Goal: Task Accomplishment & Management: Use online tool/utility

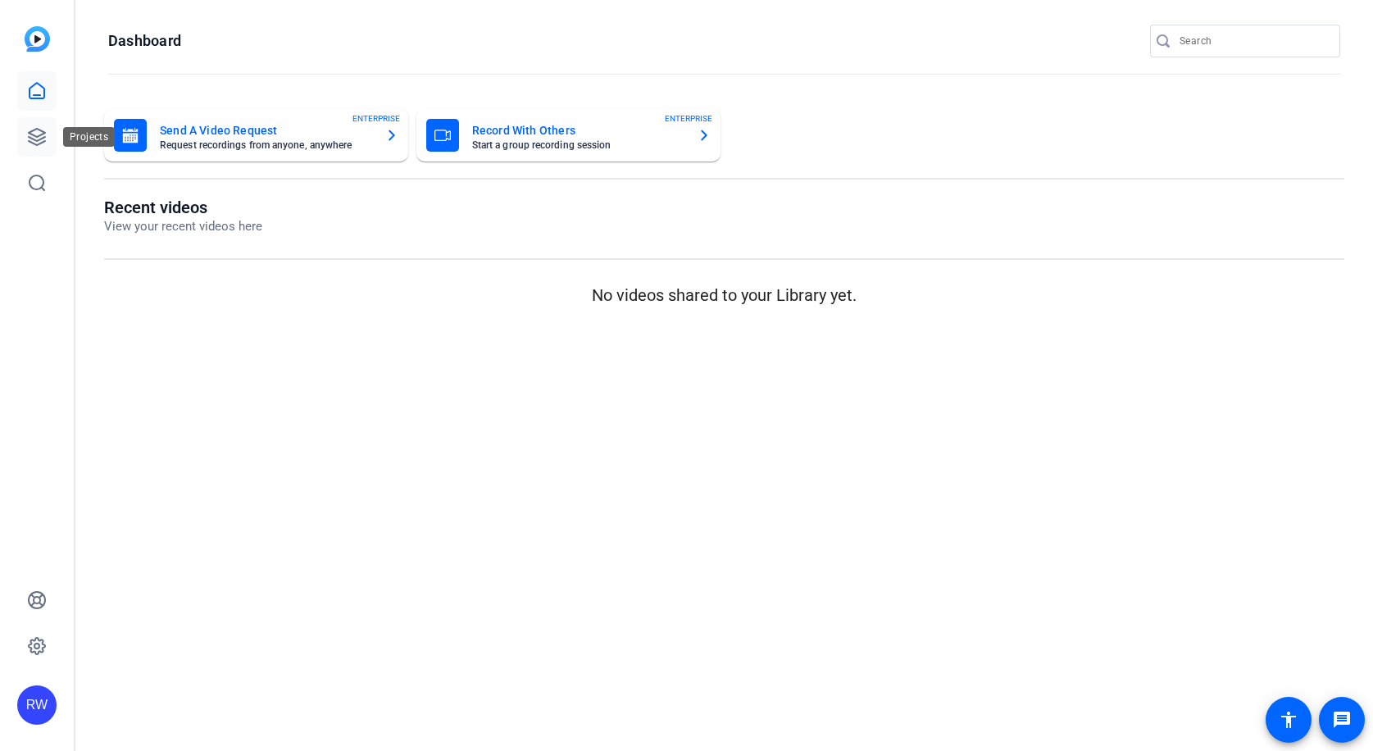
click at [41, 136] on icon at bounding box center [37, 137] width 20 height 20
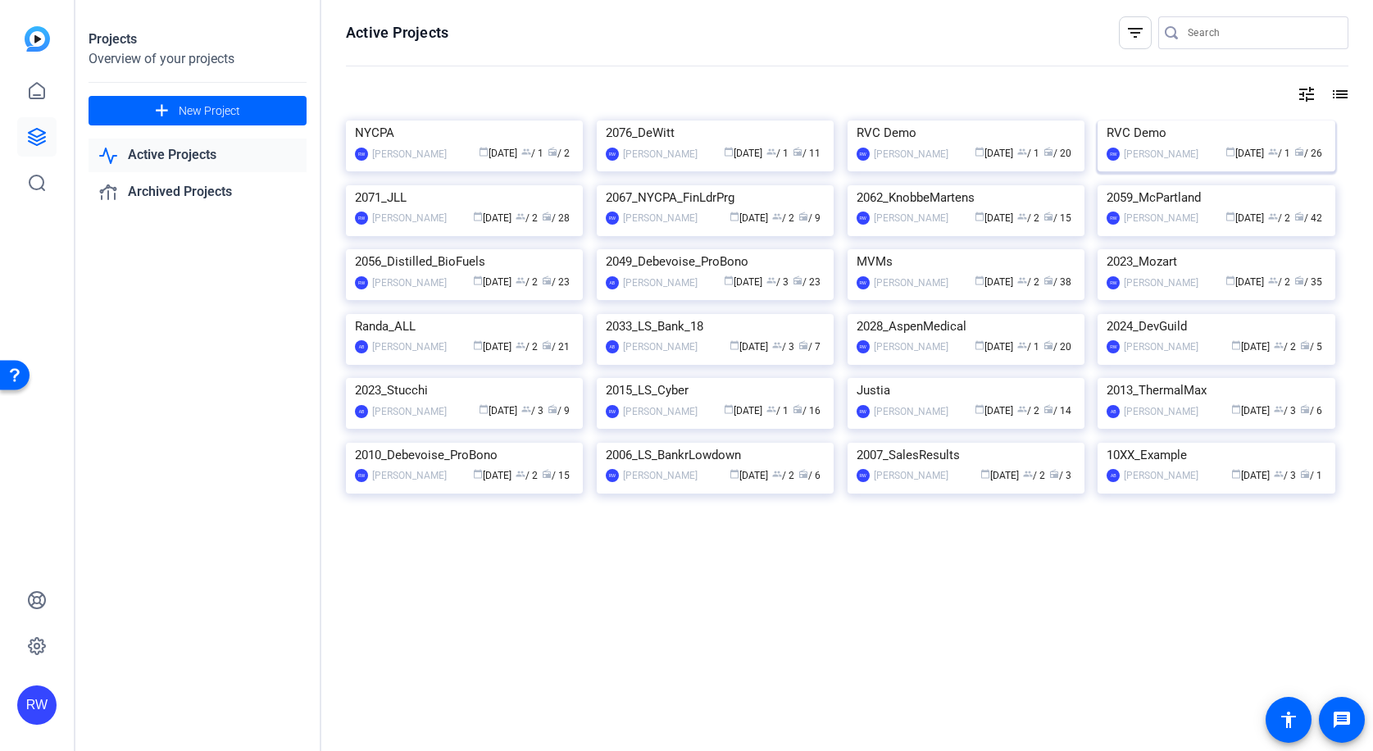
click at [1170, 121] on img at bounding box center [1216, 121] width 237 height 0
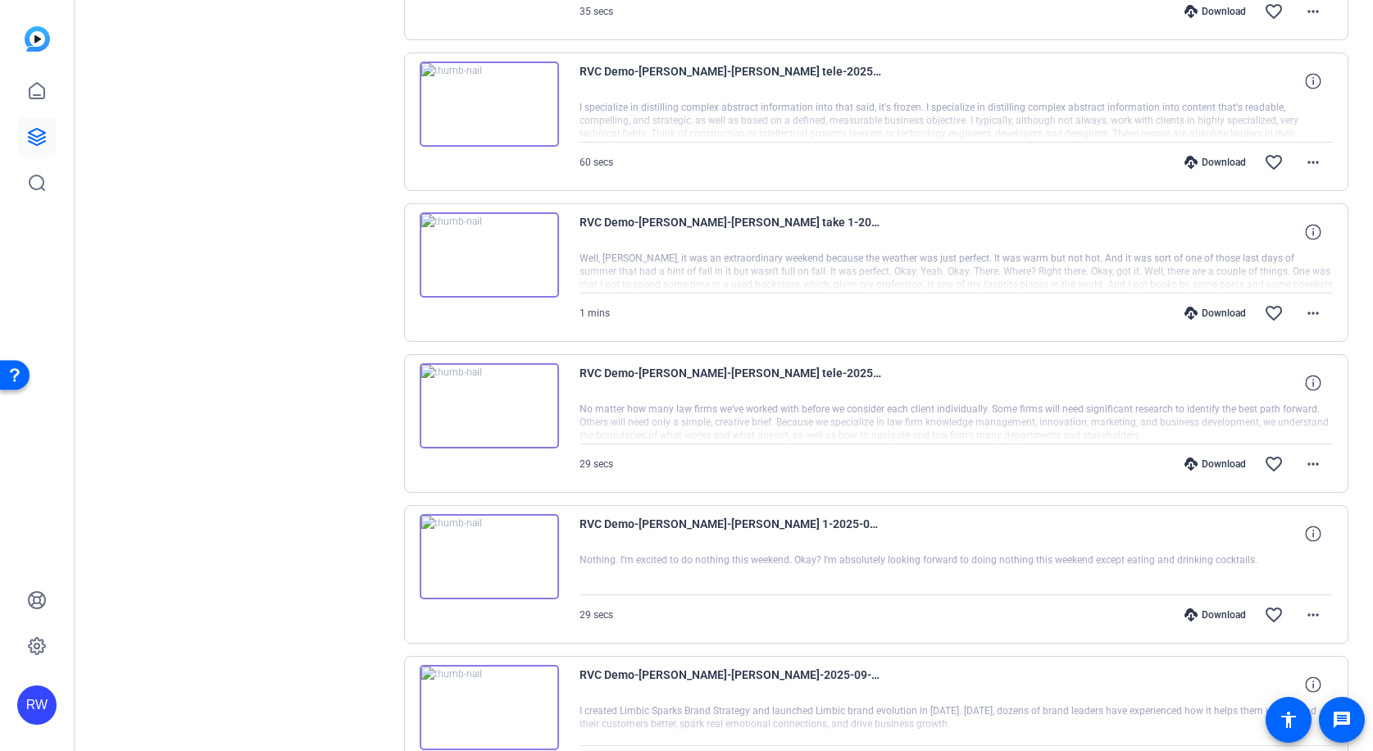
scroll to position [465, 0]
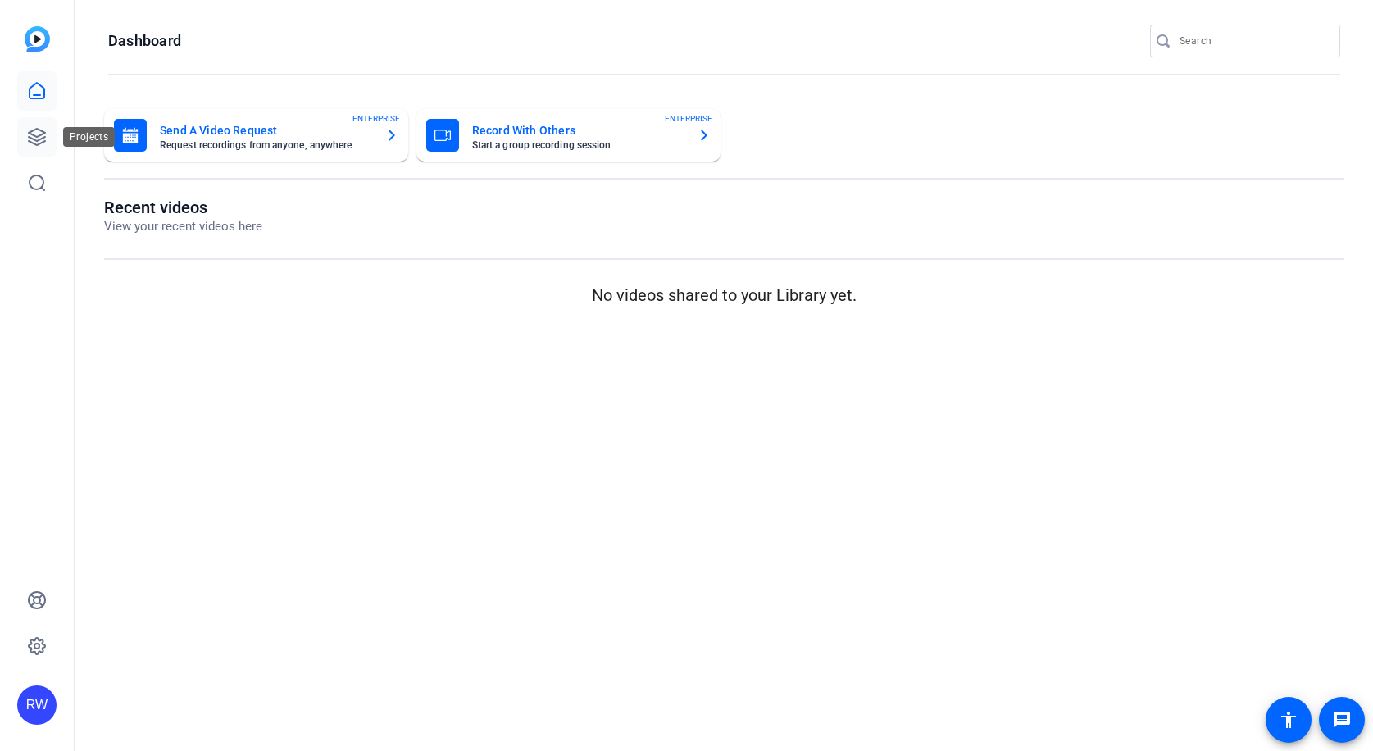
click at [43, 133] on icon at bounding box center [37, 137] width 16 height 16
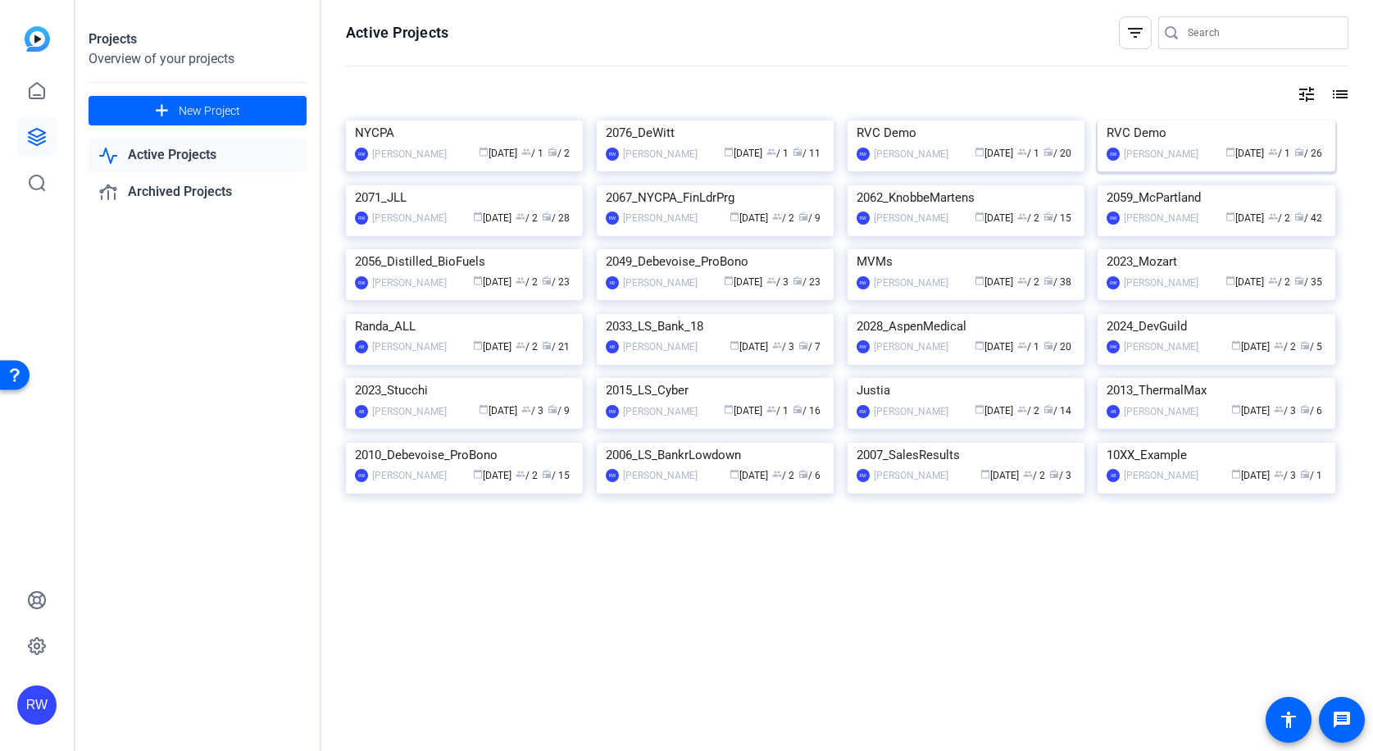
click at [1178, 121] on img at bounding box center [1216, 121] width 237 height 0
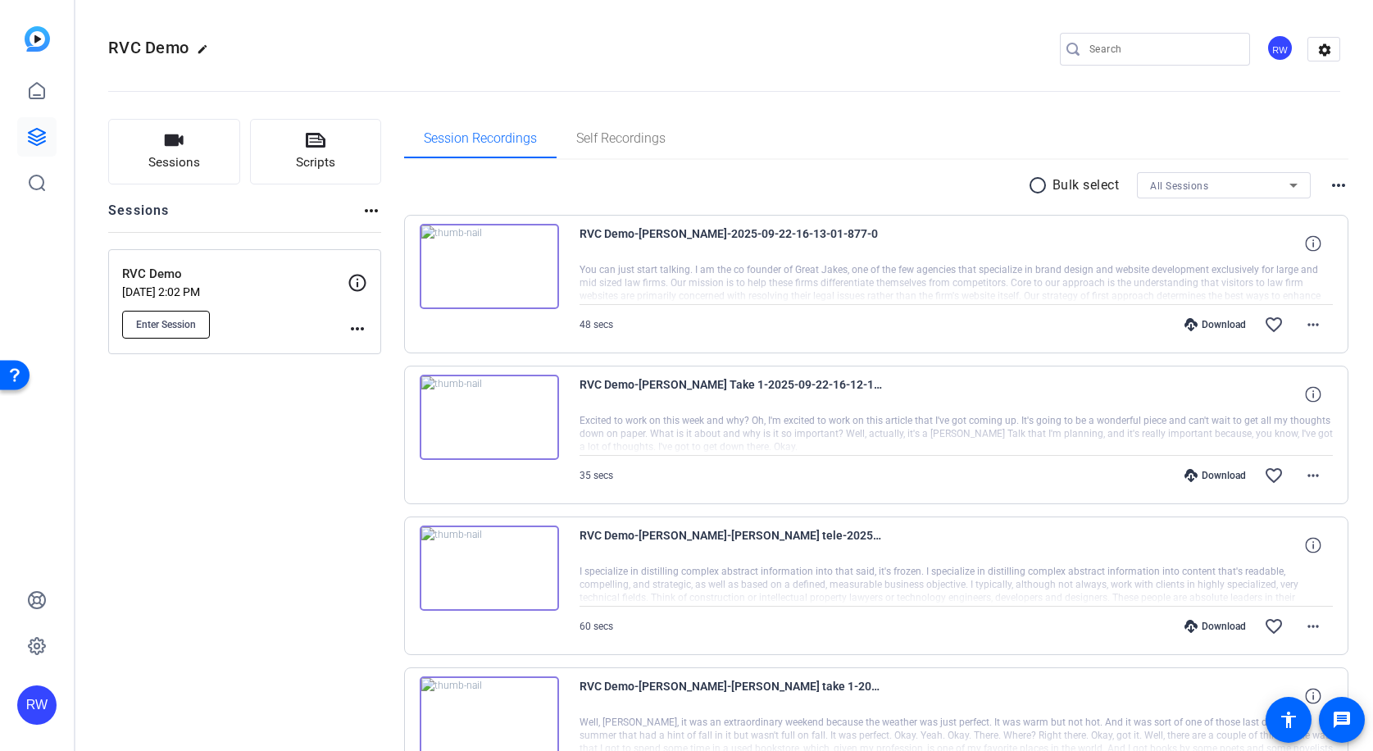
click at [170, 322] on span "Enter Session" at bounding box center [166, 324] width 60 height 13
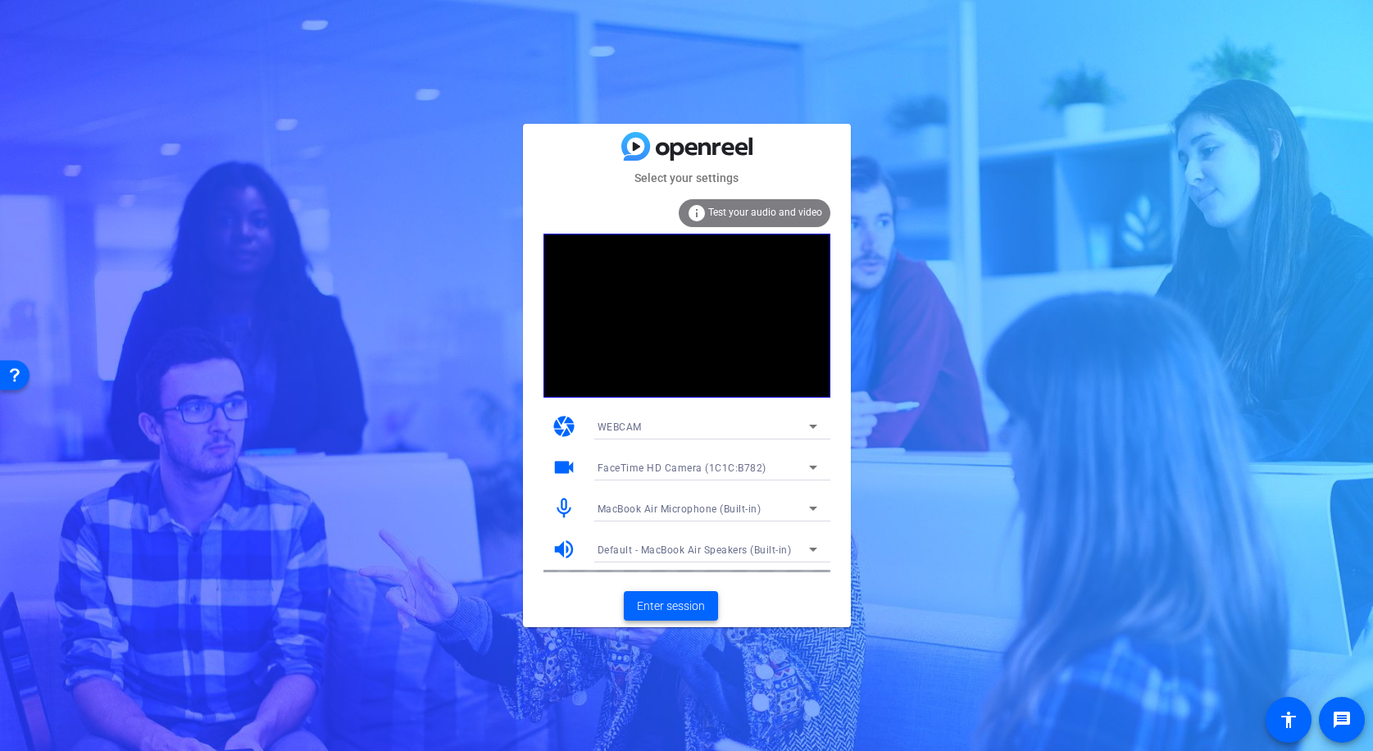
click at [659, 607] on span "Enter session" at bounding box center [671, 606] width 68 height 17
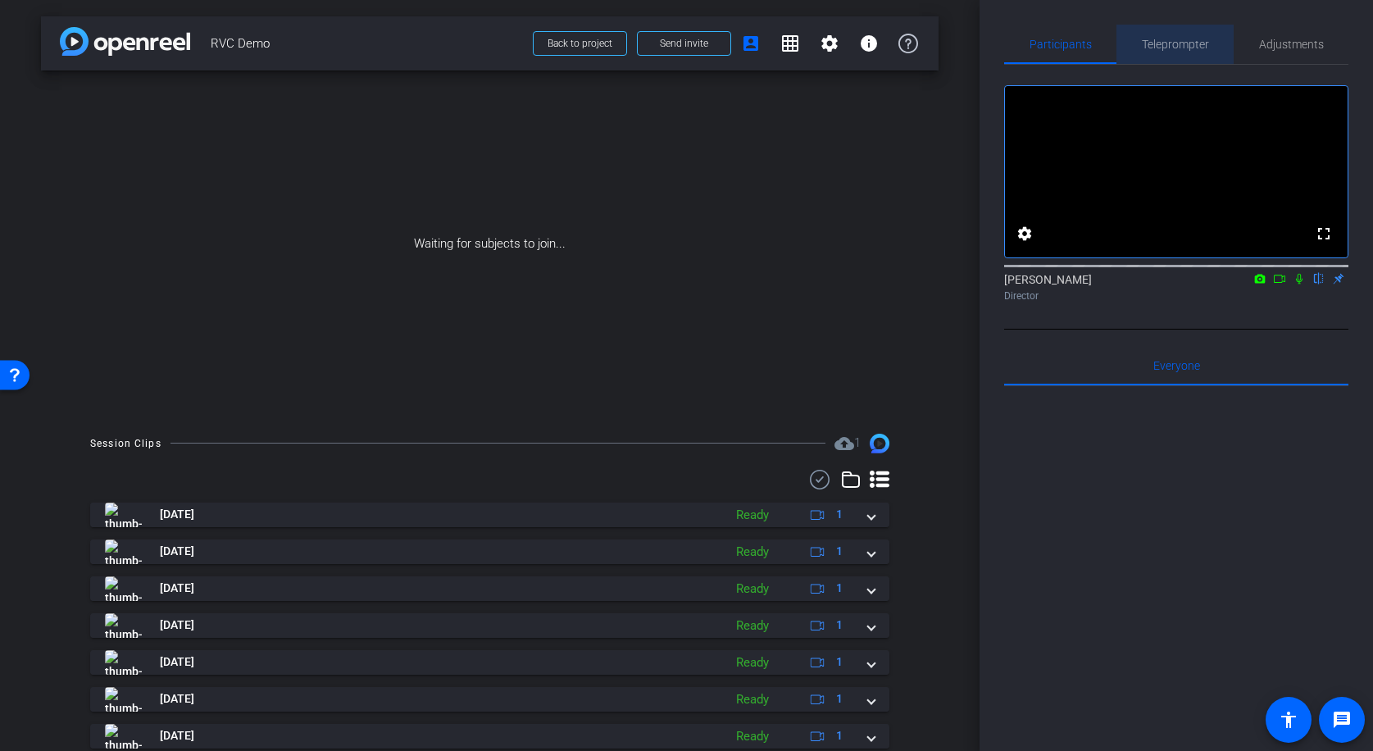
click at [1163, 43] on span "Teleprompter" at bounding box center [1175, 44] width 67 height 11
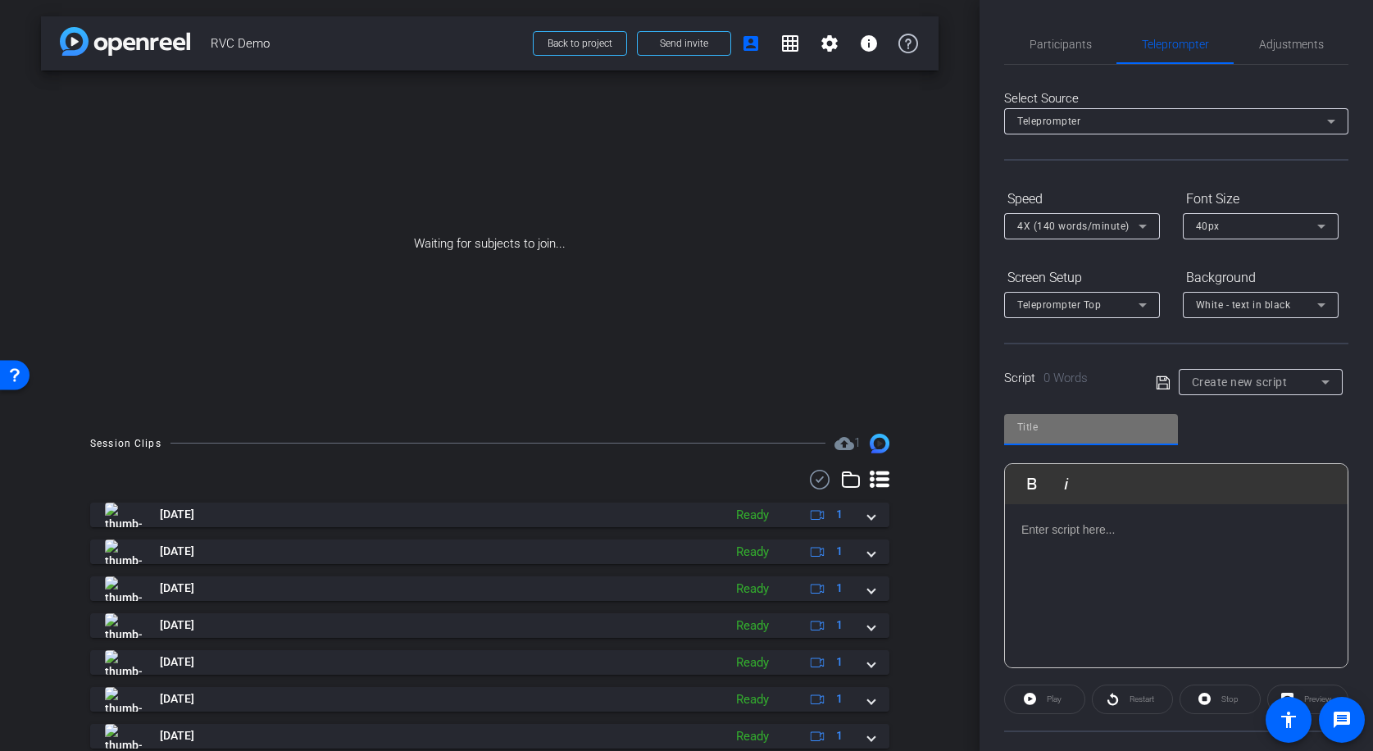
click at [1079, 432] on input "text" at bounding box center [1091, 427] width 148 height 20
type input "[PERSON_NAME]"
click at [1071, 535] on p at bounding box center [1176, 530] width 310 height 18
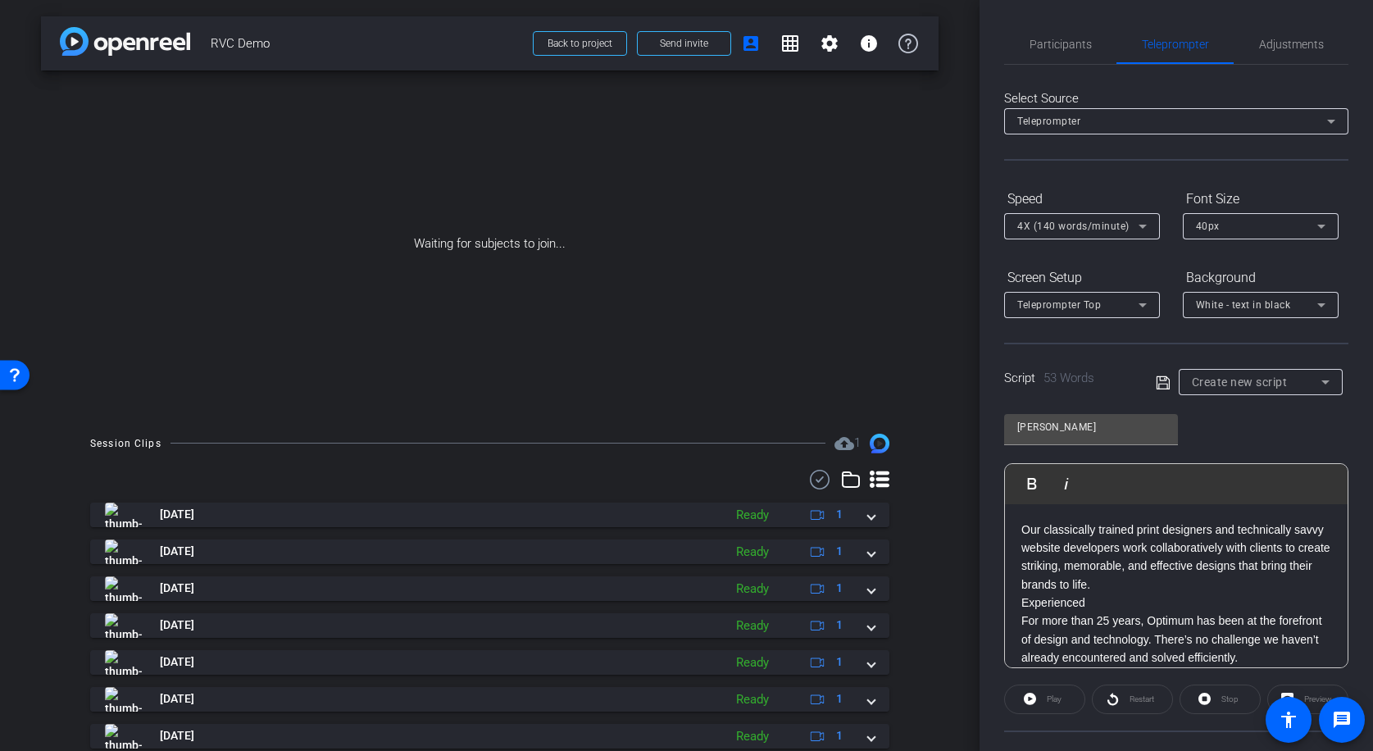
scroll to position [4737, 1]
drag, startPoint x: 1119, startPoint y: 592, endPoint x: 996, endPoint y: 591, distance: 123.0
click at [996, 591] on div "Participants Teleprompter Adjustments settings Robert Weiss flip Director Every…" at bounding box center [1176, 375] width 393 height 751
click at [1081, 602] on p "Experienced" at bounding box center [1176, 603] width 310 height 18
drag, startPoint x: 1096, startPoint y: 602, endPoint x: 1001, endPoint y: 602, distance: 95.1
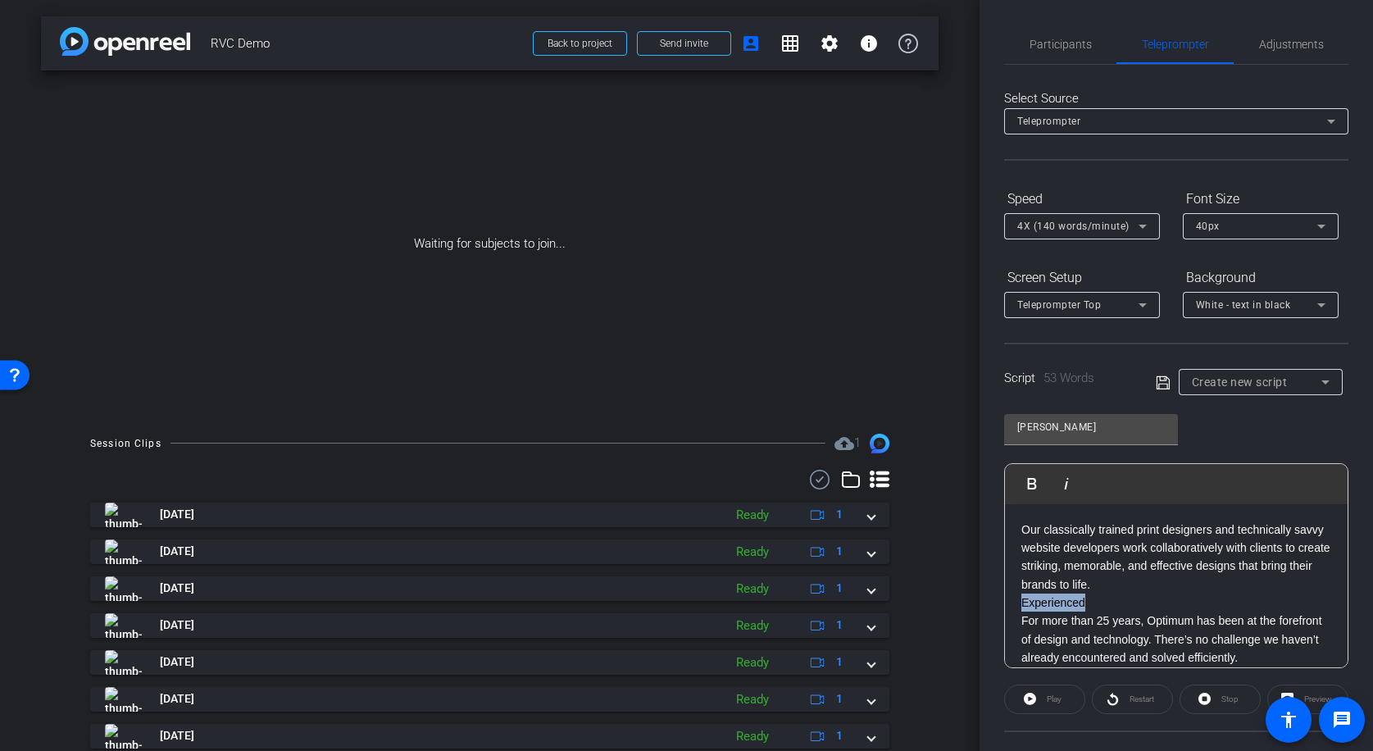
click at [1001, 602] on div "Participants Teleprompter Adjustments settings Robert Weiss flip Director Every…" at bounding box center [1176, 375] width 393 height 751
click at [1152, 380] on div "Script 52 Words Create new script" at bounding box center [1176, 369] width 344 height 52
click at [1160, 382] on icon at bounding box center [1163, 383] width 15 height 20
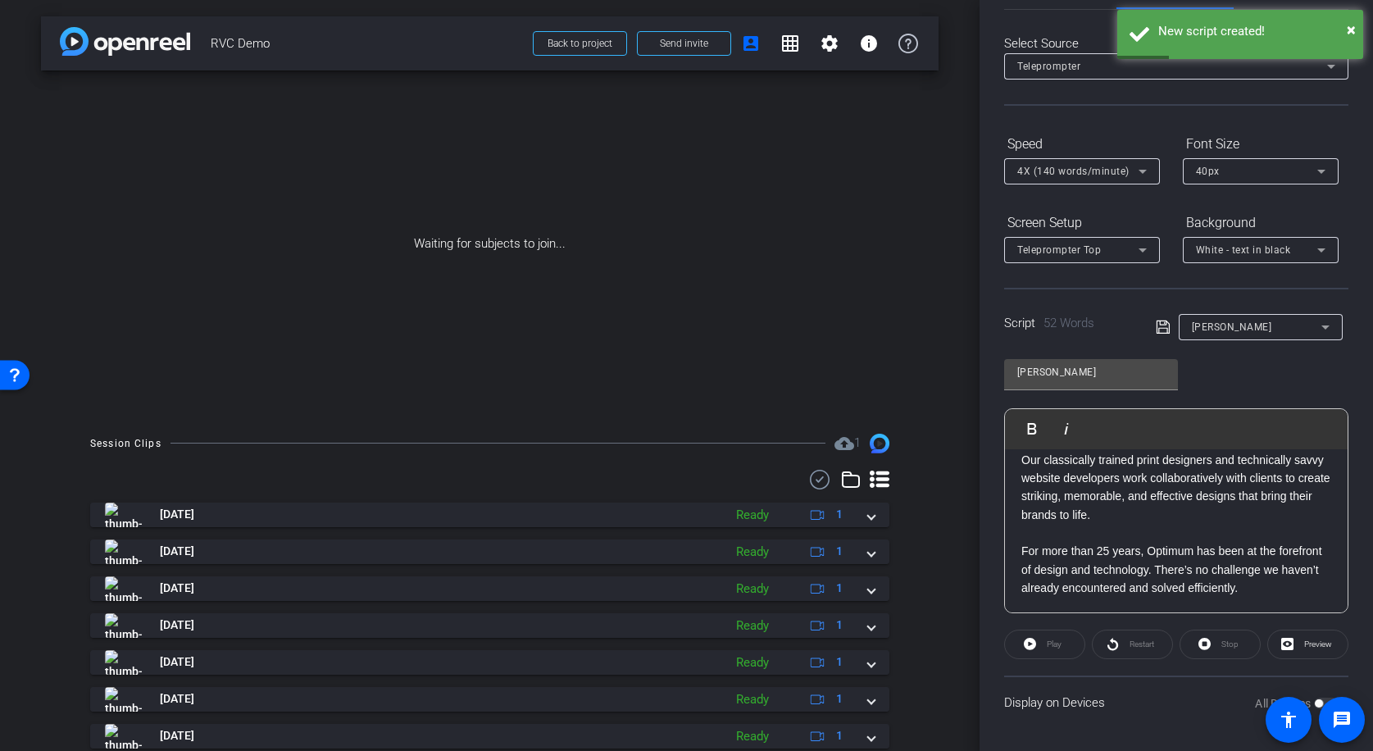
scroll to position [0, 0]
